Goal: Information Seeking & Learning: Learn about a topic

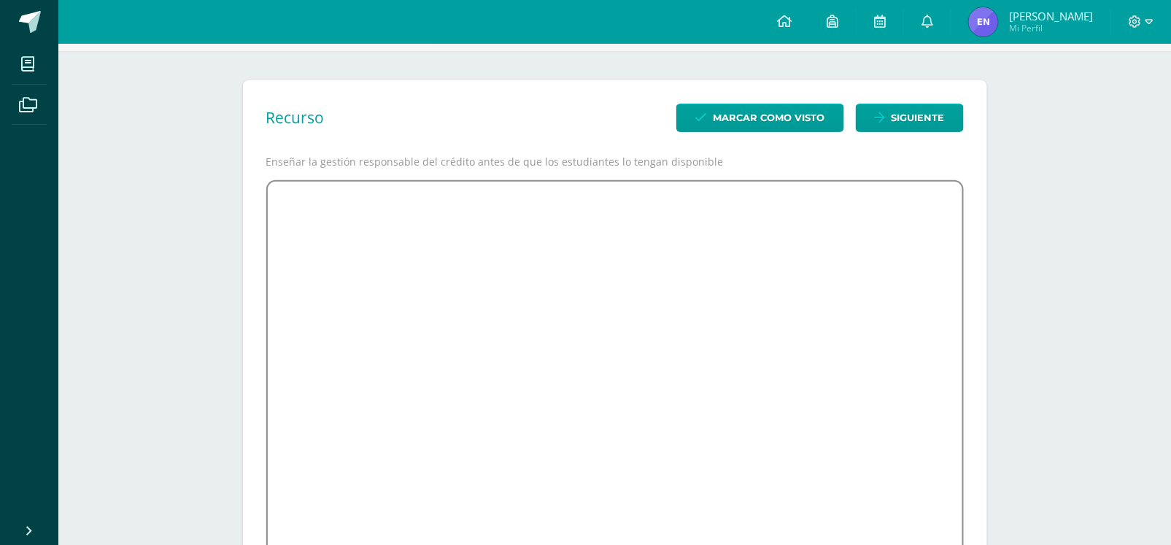
scroll to position [93, 0]
click at [814, 124] on span "Marcar como visto" at bounding box center [770, 118] width 112 height 27
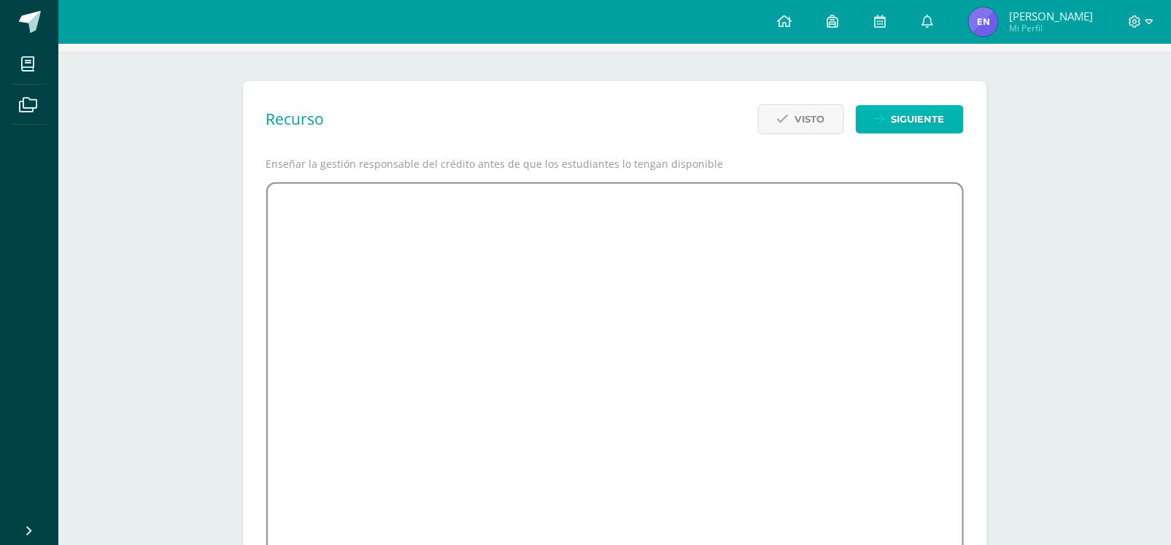
click at [922, 126] on span "Siguiente" at bounding box center [918, 119] width 53 height 27
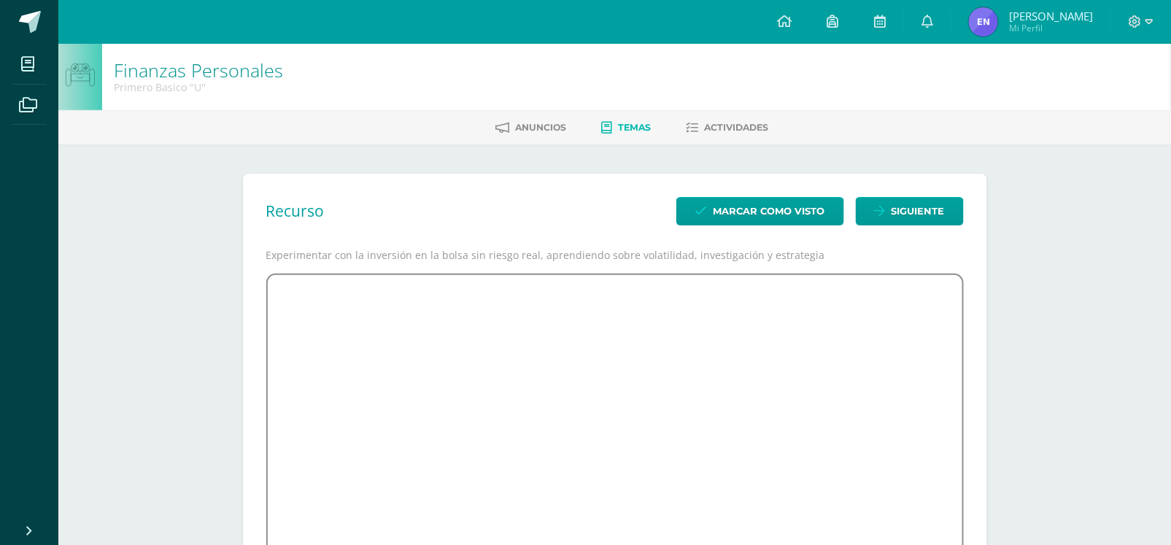
click at [625, 123] on span "Temas" at bounding box center [635, 127] width 33 height 11
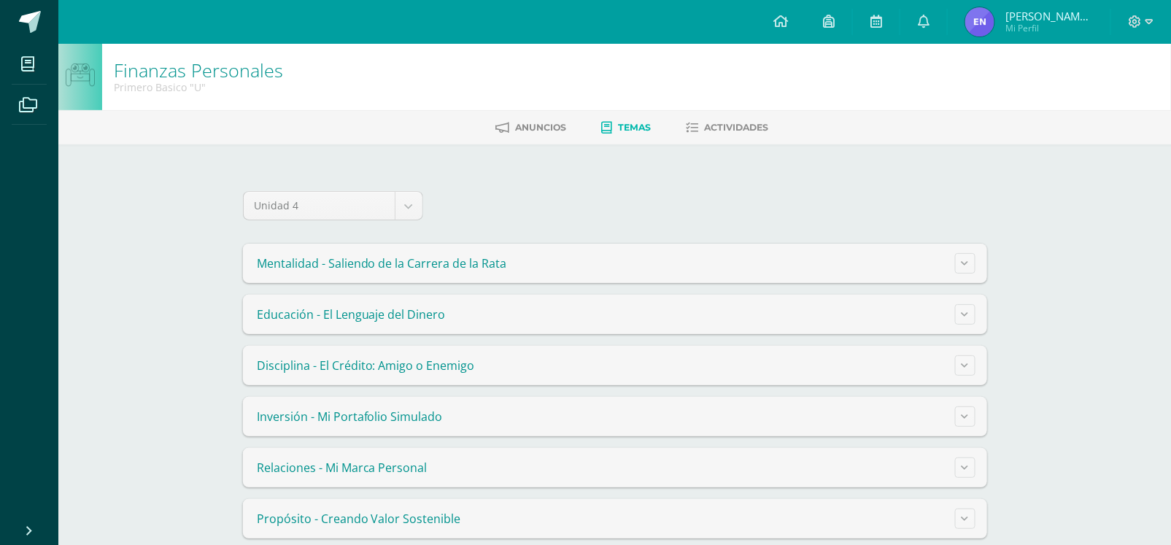
click at [519, 467] on summary "Relaciones - Mi Marca Personal" at bounding box center [615, 467] width 744 height 39
click at [968, 417] on button at bounding box center [965, 417] width 20 height 20
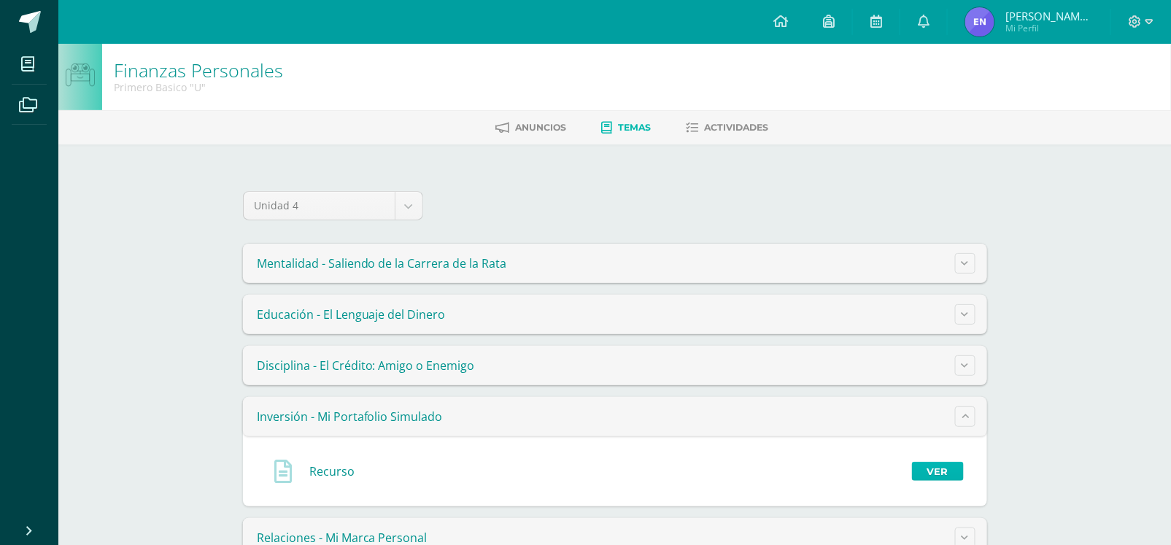
click at [950, 469] on link "Ver" at bounding box center [938, 471] width 52 height 19
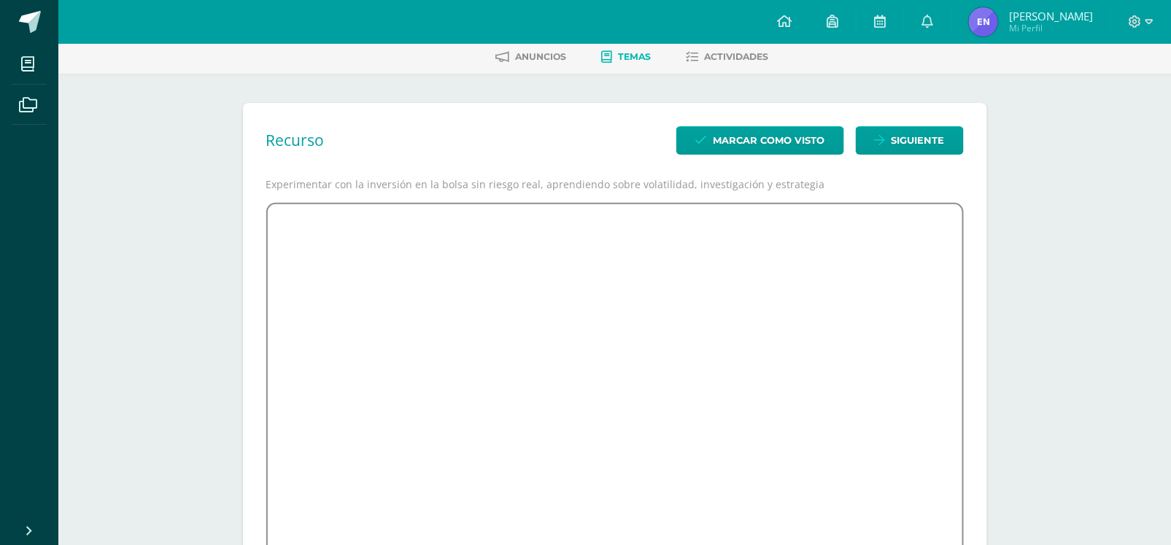
scroll to position [26, 0]
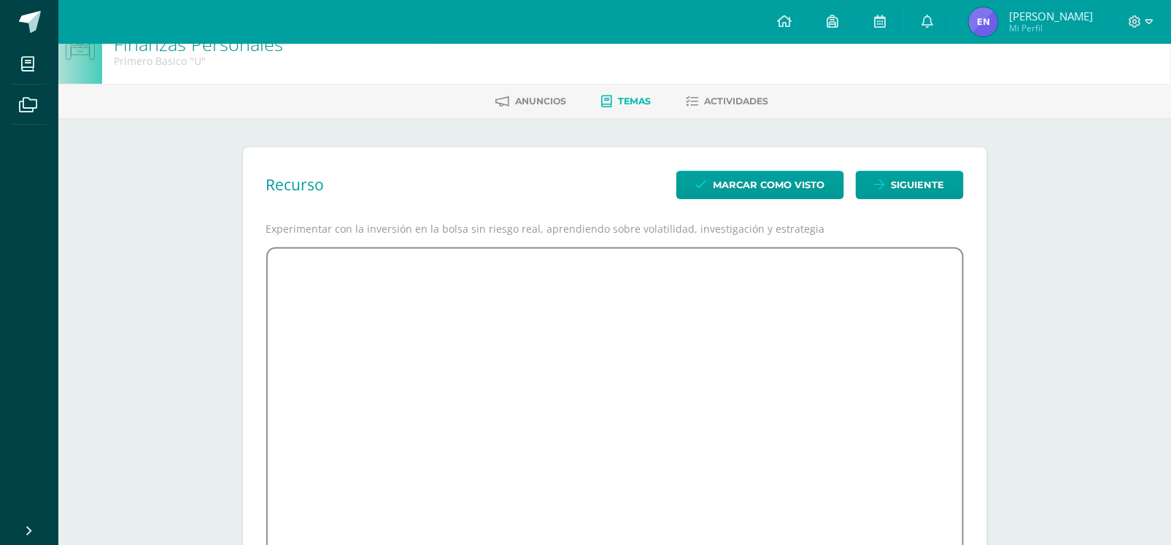
click at [638, 96] on span "Temas" at bounding box center [635, 101] width 33 height 11
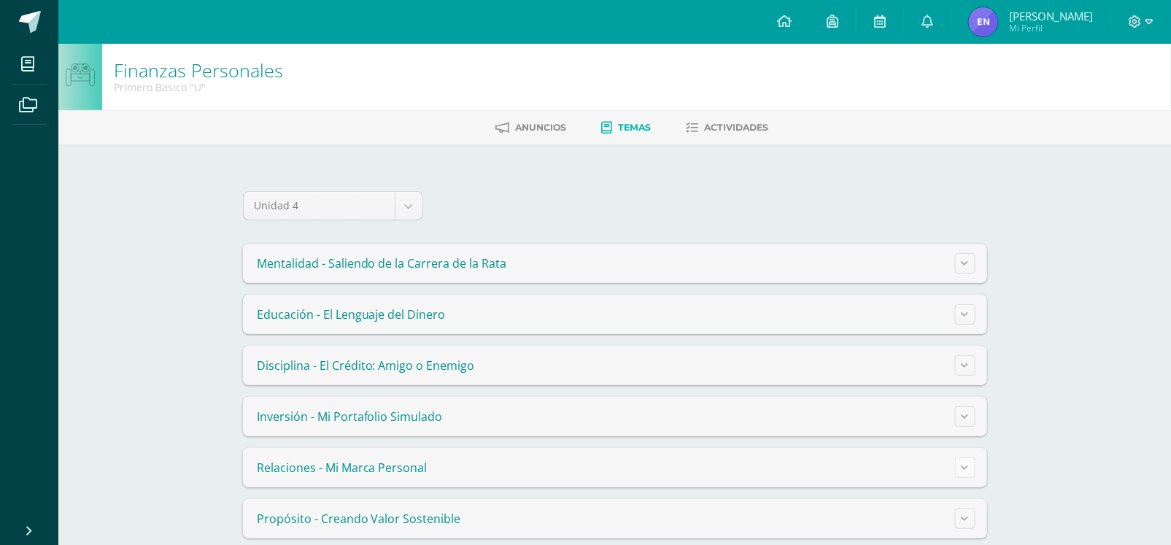
click at [971, 470] on button at bounding box center [965, 468] width 20 height 20
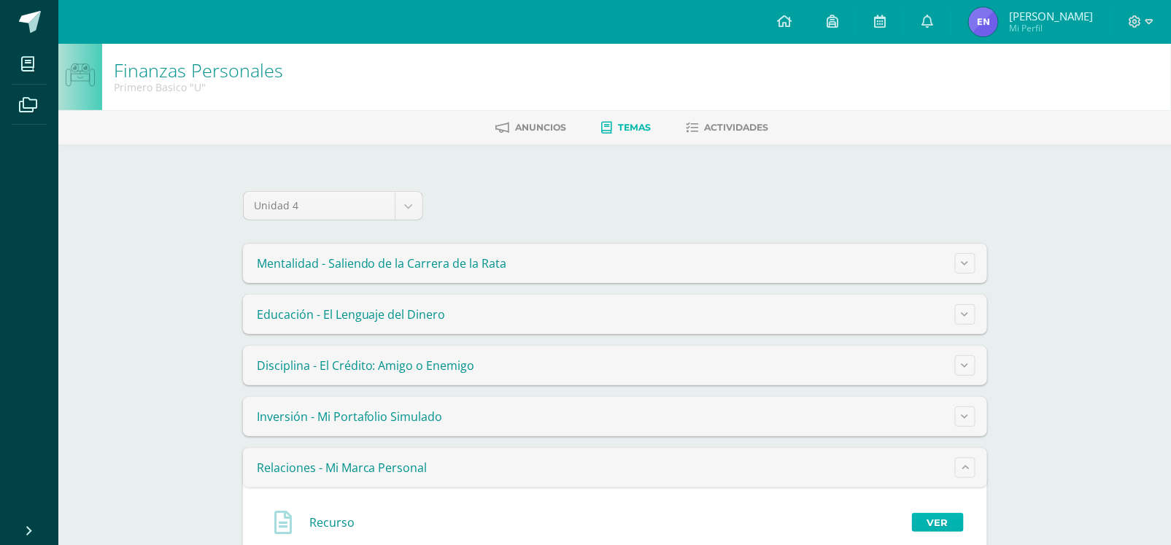
click at [950, 522] on link "Ver" at bounding box center [938, 522] width 52 height 19
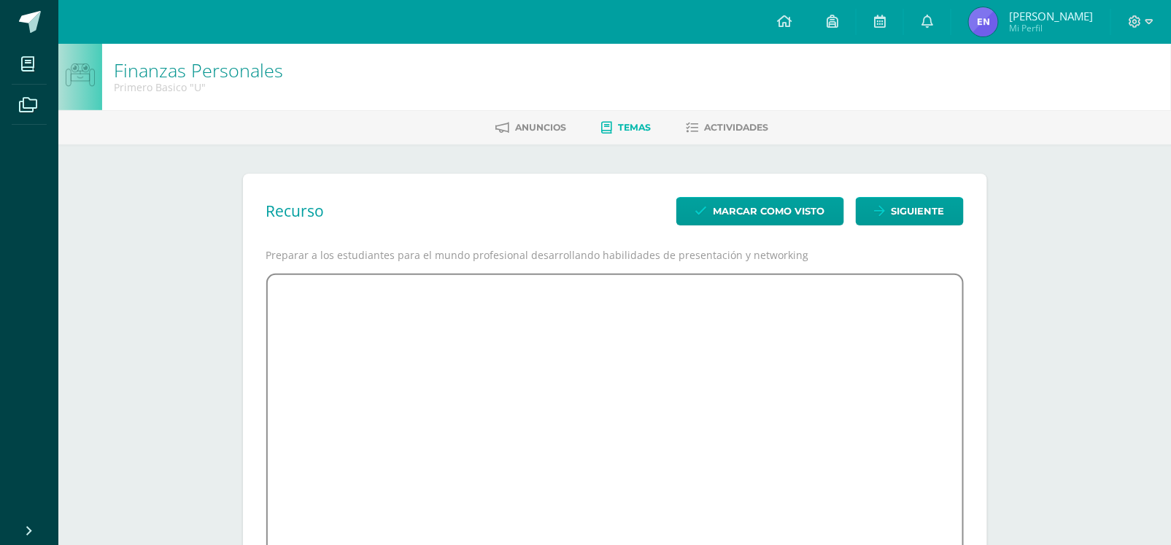
drag, startPoint x: 1180, startPoint y: 439, endPoint x: 1182, endPoint y: 358, distance: 80.3
click at [1171, 358] on html "Mis cursos Archivos Cerrar panel Ciencias Naturales Primero Basico "B" Ciencias…" at bounding box center [585, 388] width 1171 height 777
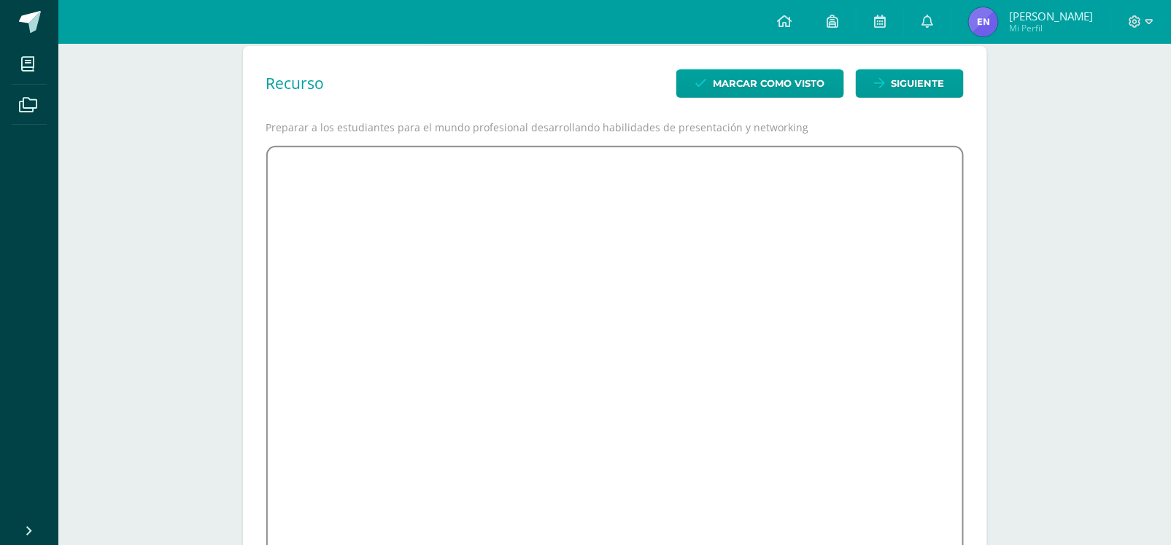
scroll to position [123, 0]
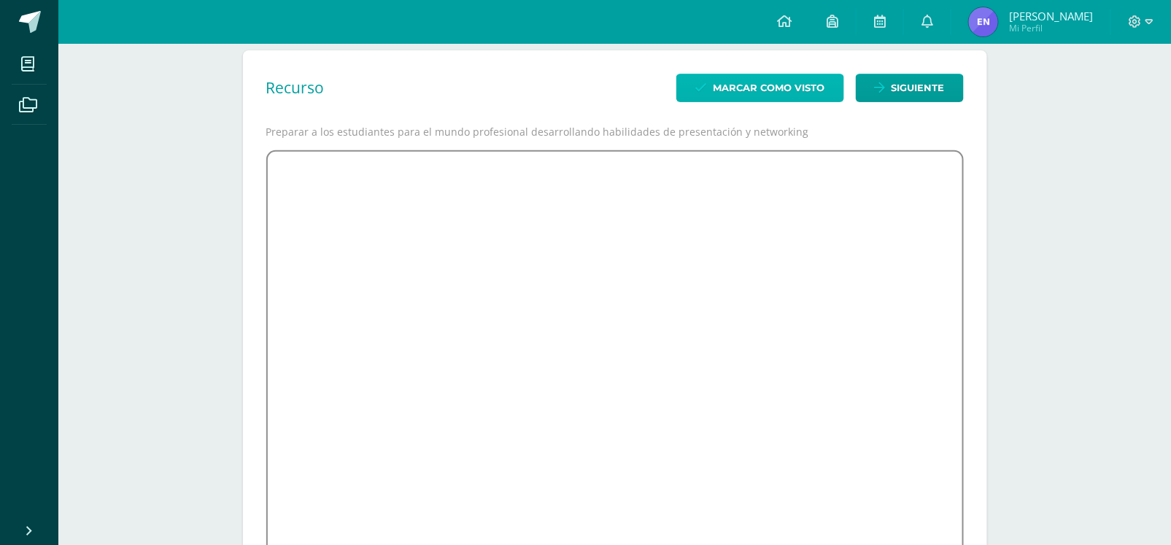
click at [790, 89] on span "Marcar como visto" at bounding box center [770, 87] width 112 height 27
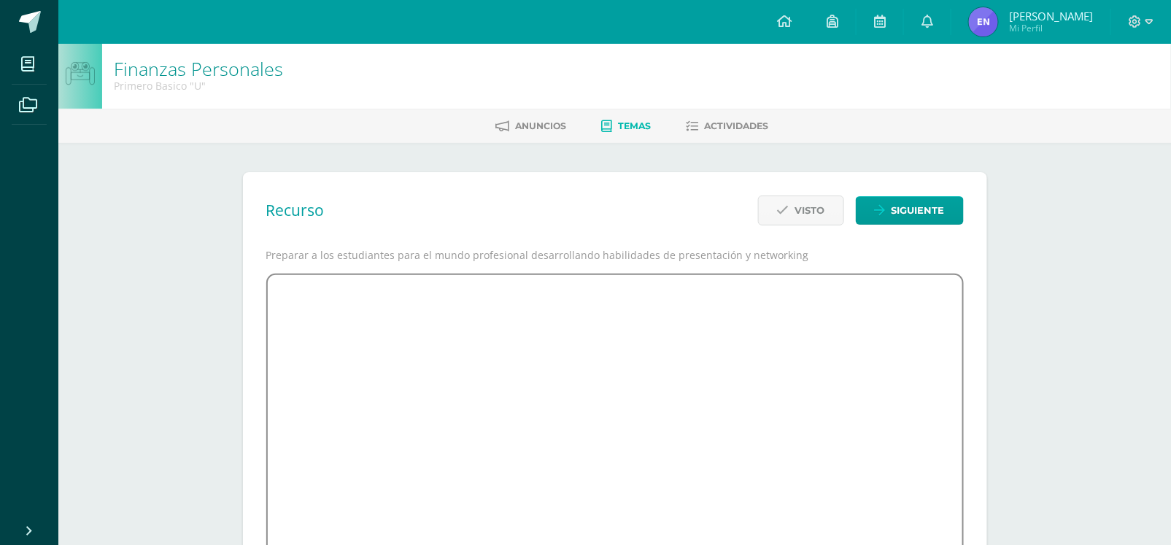
scroll to position [1, 0]
click at [623, 123] on span "Temas" at bounding box center [635, 126] width 33 height 11
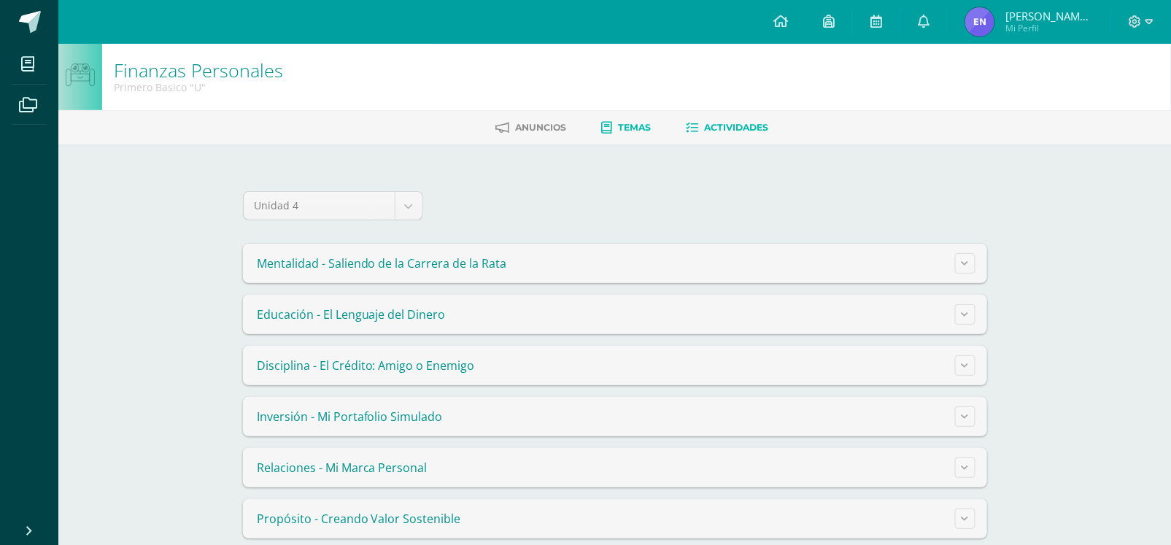
click at [742, 122] on span "Actividades" at bounding box center [737, 127] width 64 height 11
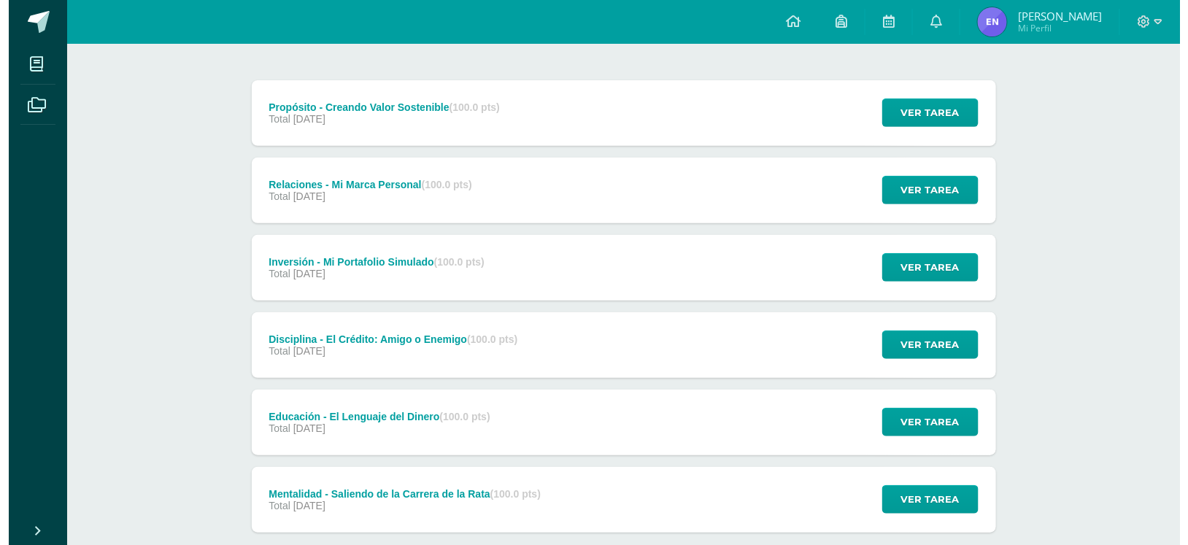
scroll to position [190, 0]
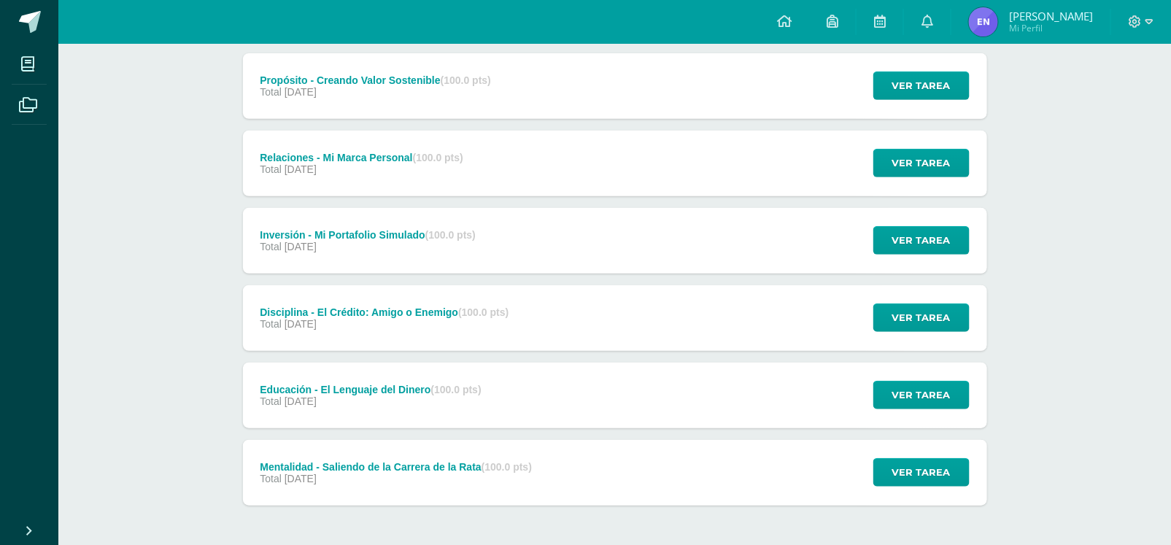
click at [813, 477] on div "Mentalidad - Saliendo de la Carrera de la Rata (100.0 pts) Total 26 de Octubre …" at bounding box center [615, 473] width 744 height 66
